Goal: Navigation & Orientation: Find specific page/section

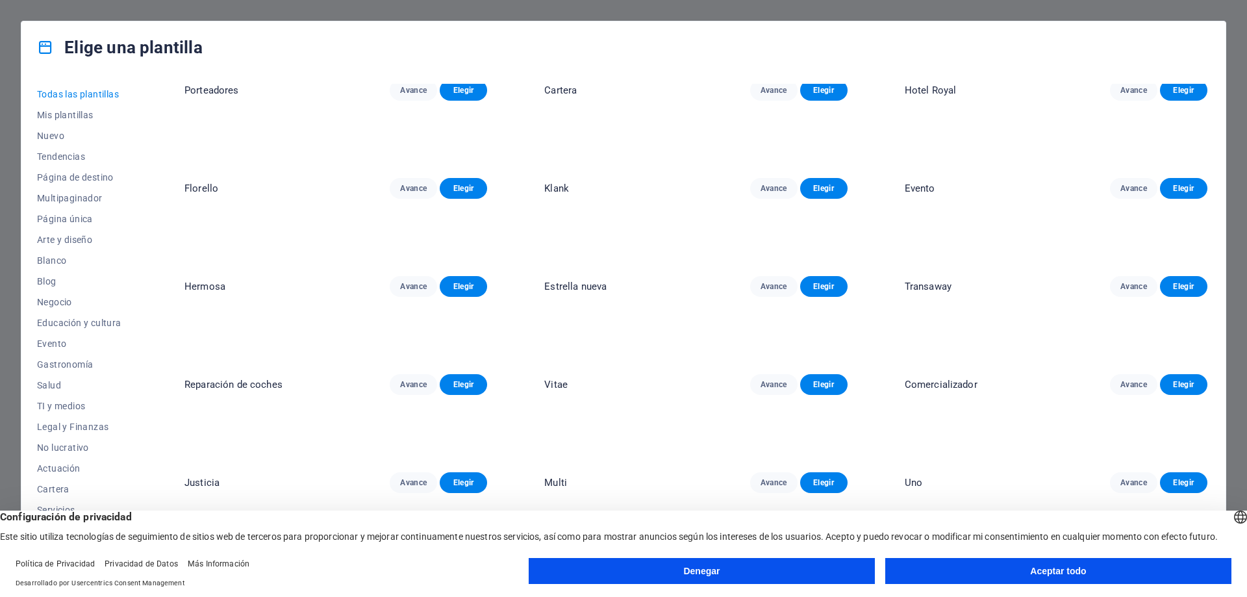
scroll to position [3960, 0]
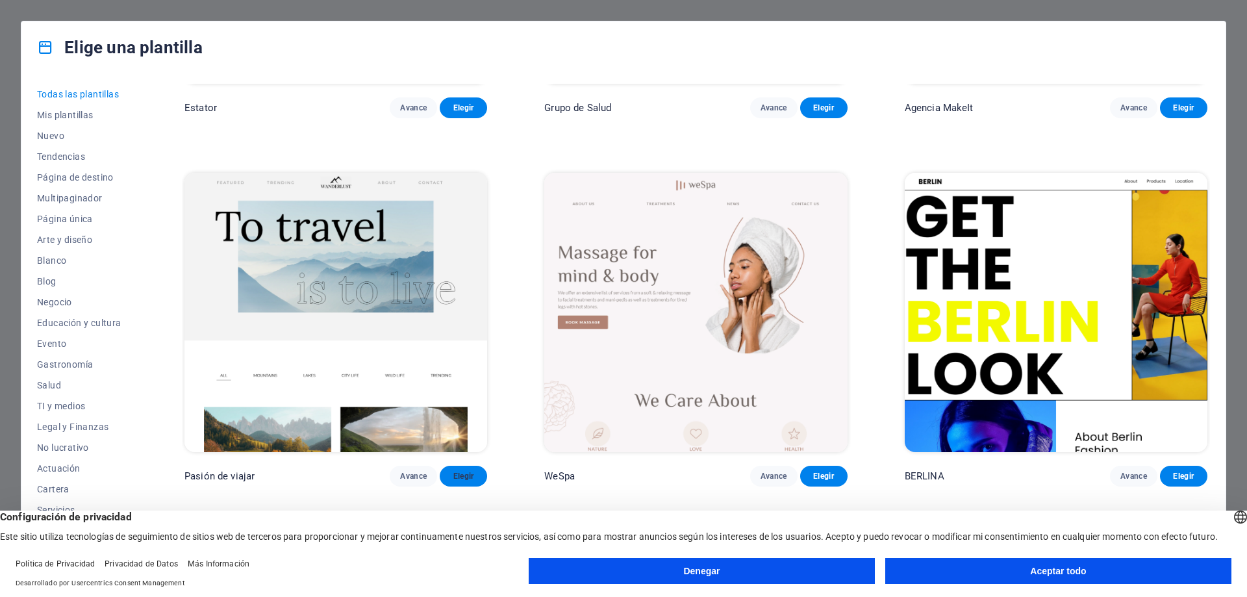
click at [469, 471] on font "Elegir" at bounding box center [463, 475] width 21 height 9
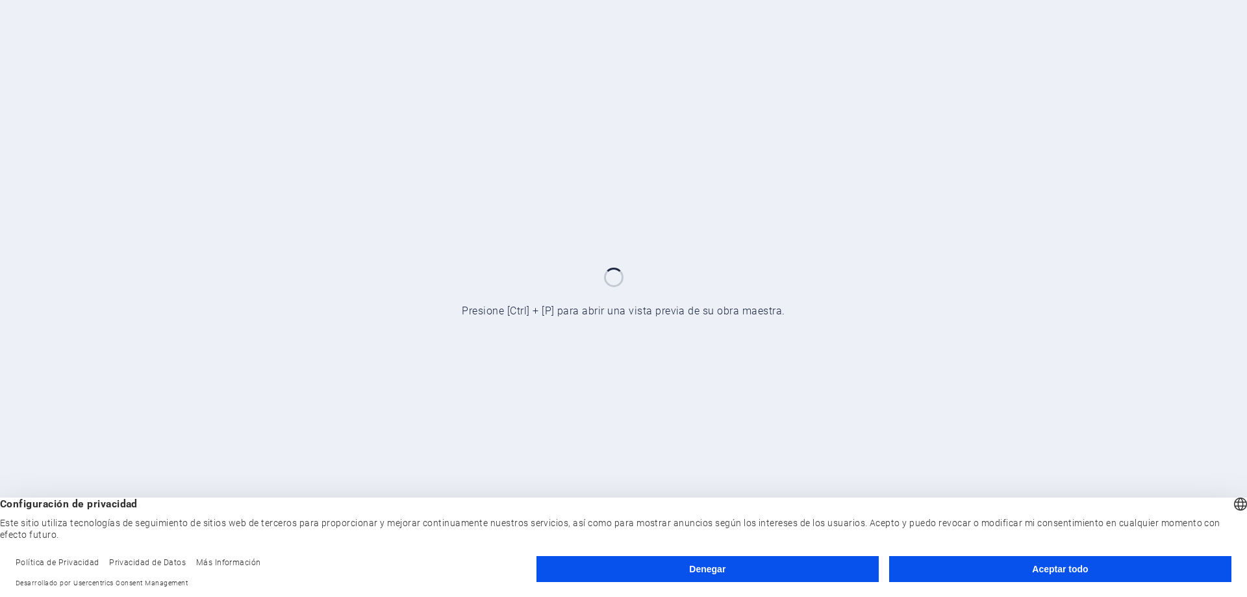
click at [1071, 564] on font "Aceptar todo" at bounding box center [1060, 569] width 56 height 10
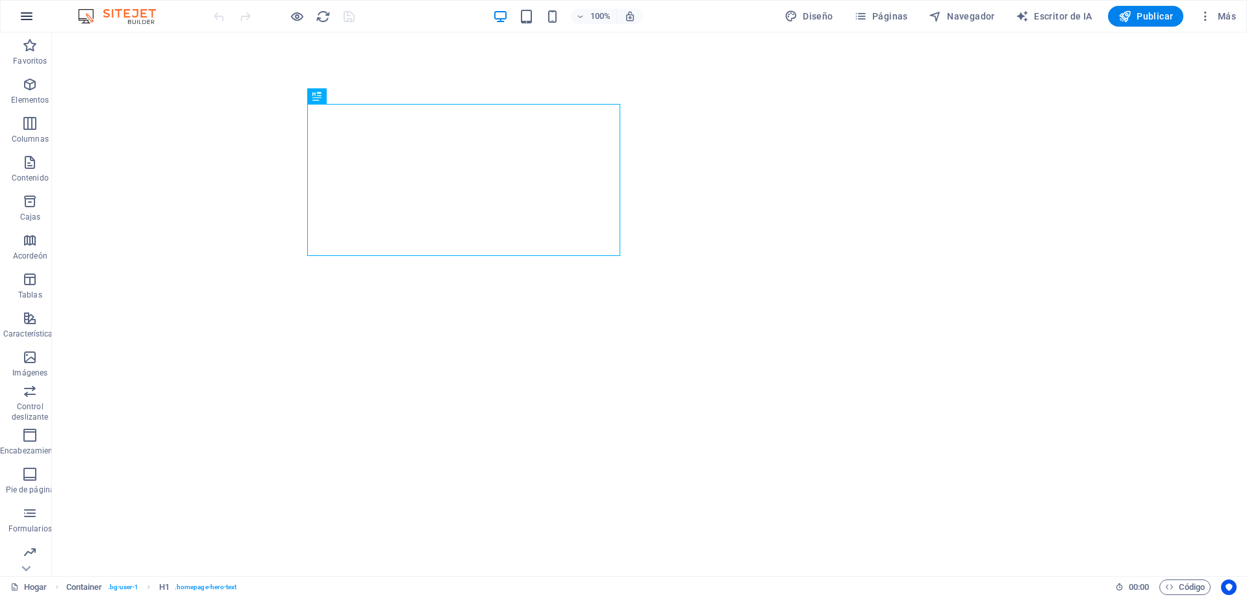
click at [26, 15] on icon "button" at bounding box center [27, 16] width 16 height 16
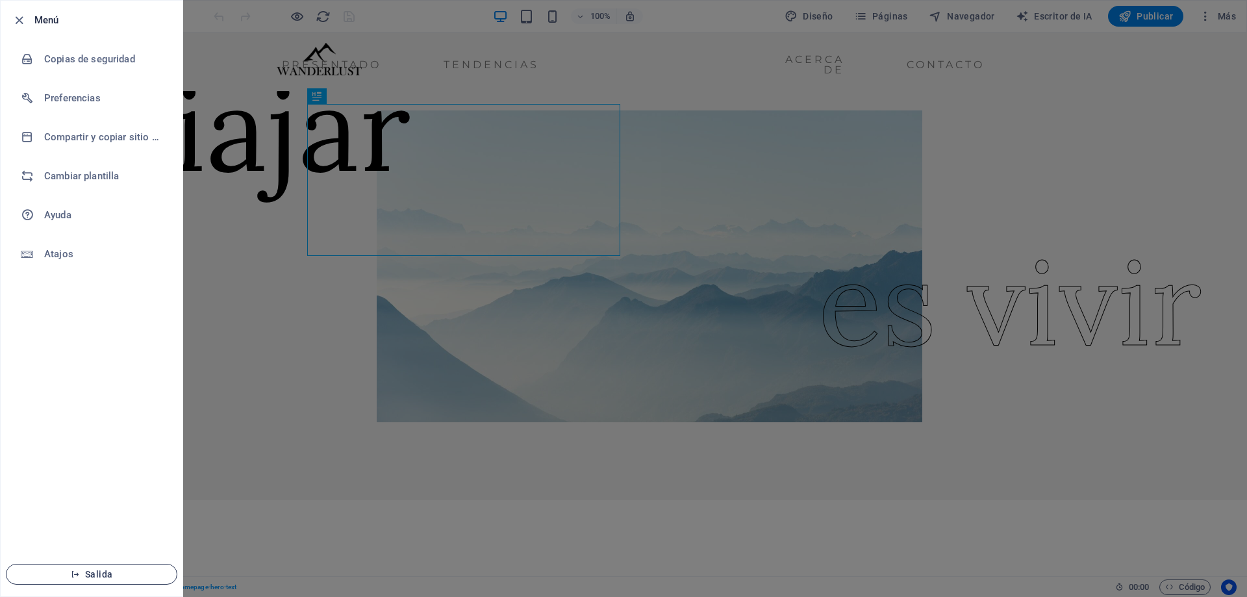
click at [101, 569] on font "Salida" at bounding box center [98, 574] width 27 height 10
